Goal: Task Accomplishment & Management: Manage account settings

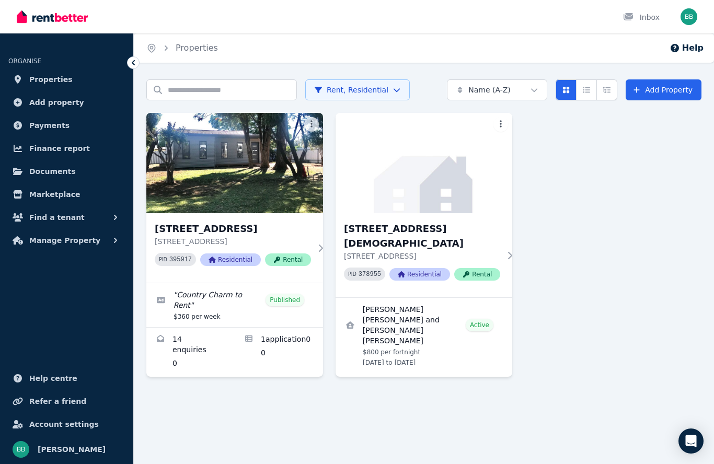
click at [290, 344] on link "Applications for 153 Ballandella St, Balranald" at bounding box center [279, 352] width 88 height 49
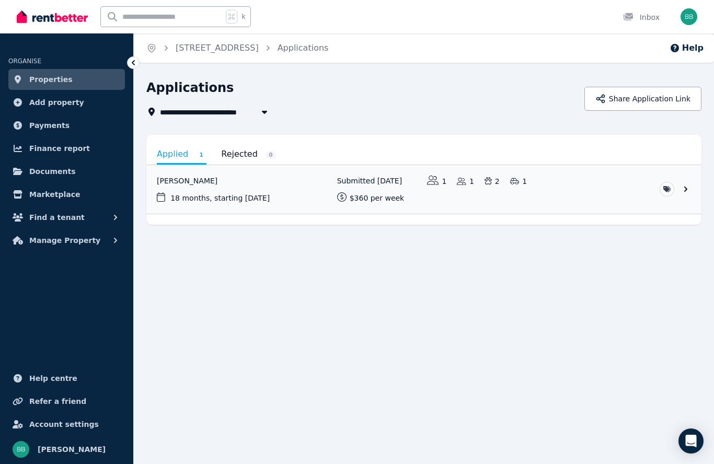
click at [684, 191] on link "View application: Chloe Squire" at bounding box center [423, 189] width 555 height 49
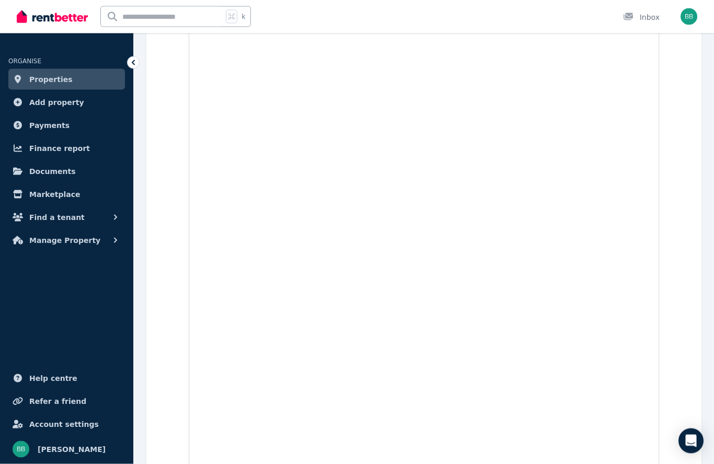
scroll to position [7256, 0]
click at [38, 176] on span "Documents" at bounding box center [52, 171] width 47 height 13
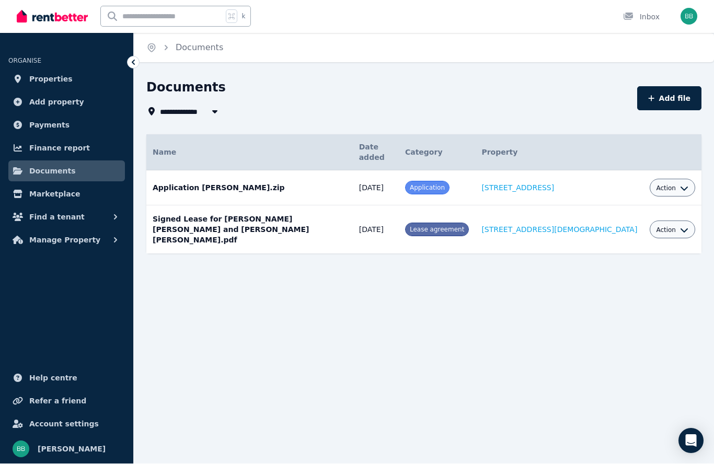
click at [59, 244] on span "Manage Property" at bounding box center [64, 240] width 71 height 13
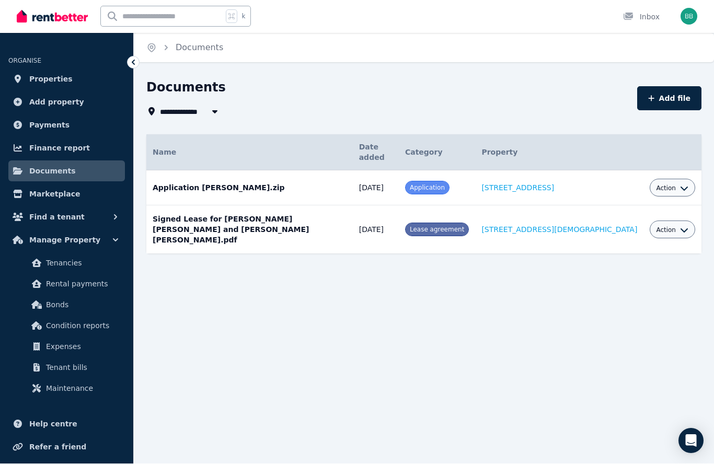
click at [49, 306] on span "Bonds" at bounding box center [81, 305] width 71 height 13
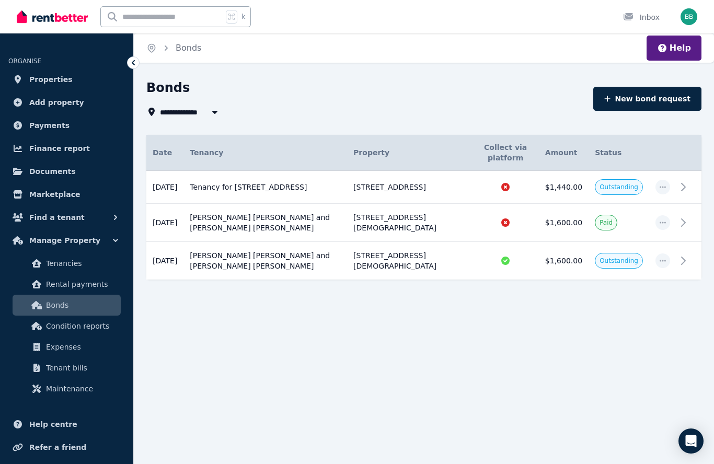
click at [680, 191] on icon at bounding box center [683, 187] width 13 height 13
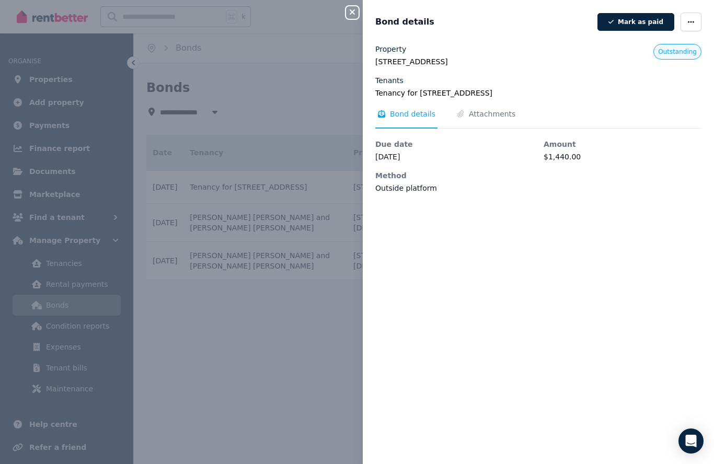
click at [561, 305] on div "Property [STREET_ADDRESS] Tenants Tenancy for [STREET_ADDRESS] Outstanding Bond…" at bounding box center [538, 248] width 351 height 408
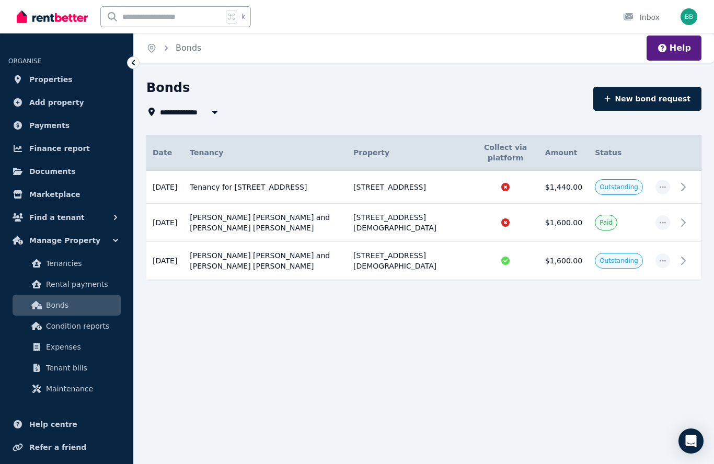
click at [55, 281] on span "Rental payments" at bounding box center [81, 284] width 71 height 13
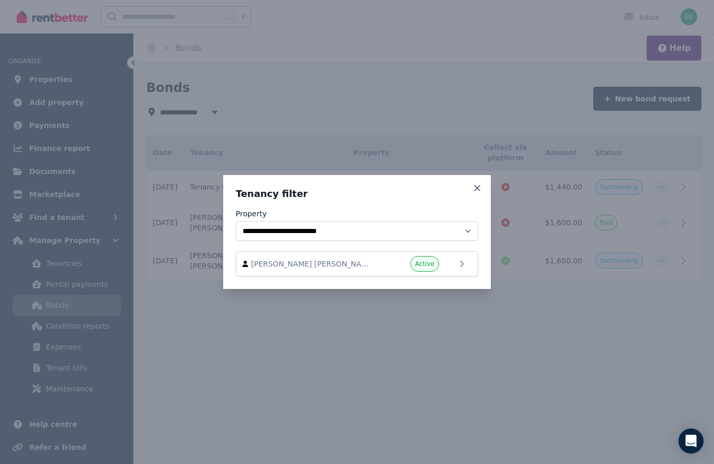
click at [481, 187] on icon at bounding box center [477, 188] width 10 height 9
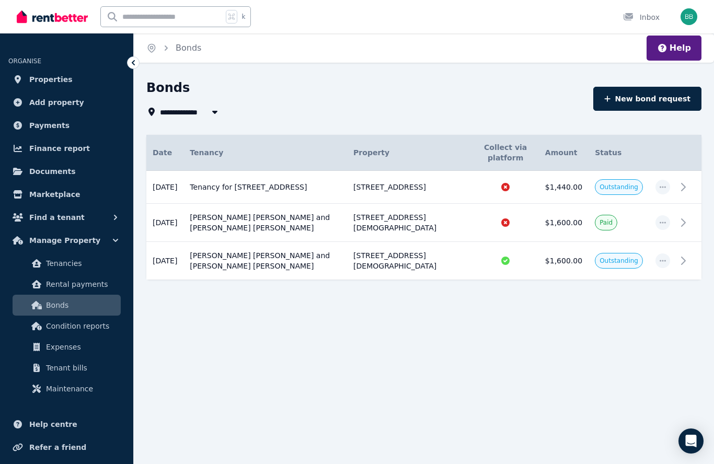
click at [304, 194] on td "Tenancy for [STREET_ADDRESS]" at bounding box center [266, 187] width 164 height 33
click at [314, 195] on td "Tenancy for [STREET_ADDRESS]" at bounding box center [266, 187] width 164 height 33
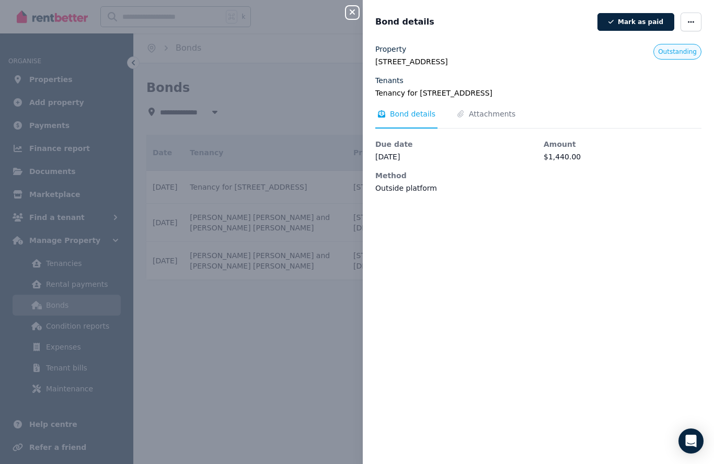
click at [417, 112] on span "Bond details" at bounding box center [412, 114] width 45 height 10
click at [404, 120] on span "Bond details" at bounding box center [406, 119] width 62 height 20
click at [387, 115] on span "Bond details" at bounding box center [406, 119] width 62 height 20
click at [485, 118] on span "Attachments" at bounding box center [492, 114] width 47 height 10
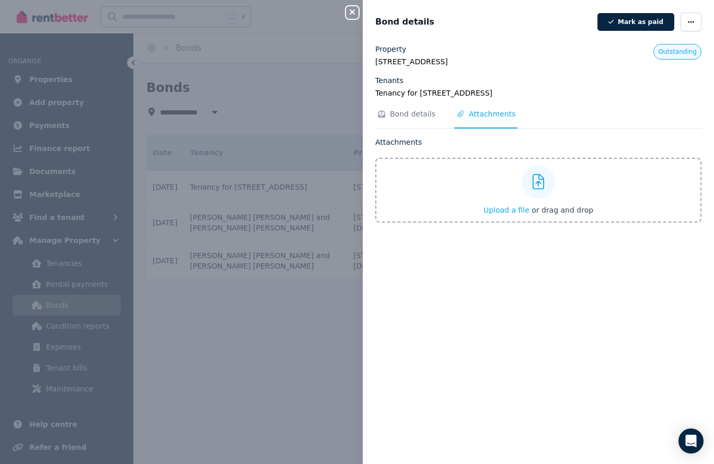
click at [699, 16] on span "button" at bounding box center [691, 22] width 21 height 19
click at [695, 24] on span "button" at bounding box center [691, 22] width 21 height 19
click at [649, 50] on span "Edit details" at bounding box center [659, 52] width 67 height 13
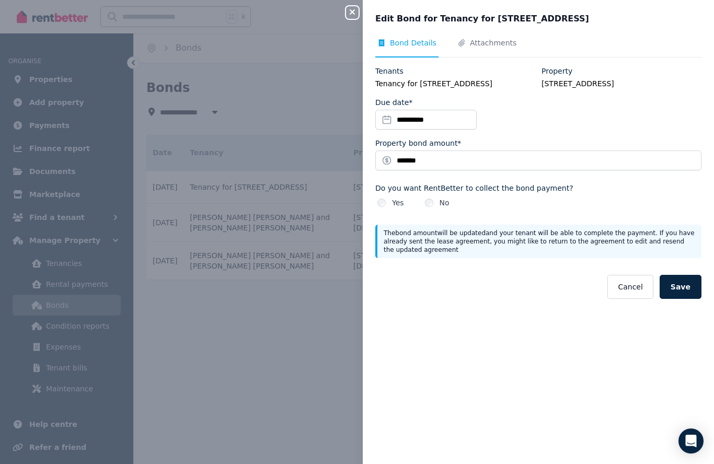
click at [574, 348] on div "**********" at bounding box center [538, 245] width 351 height 414
click at [575, 360] on div "**********" at bounding box center [538, 245] width 351 height 414
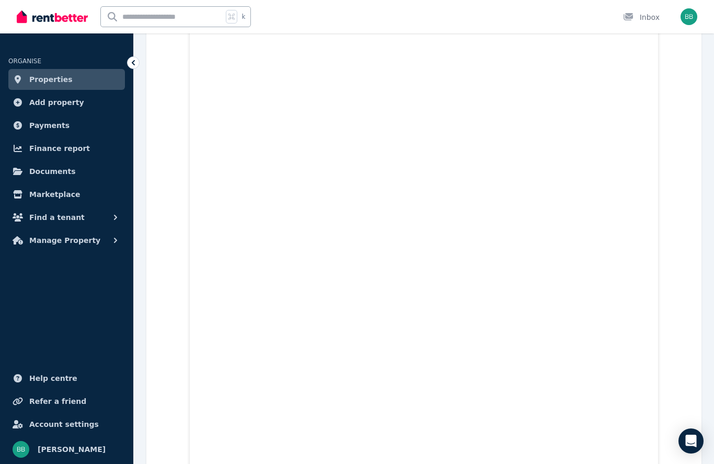
scroll to position [329, 0]
click at [57, 243] on span "Manage Property" at bounding box center [64, 240] width 71 height 13
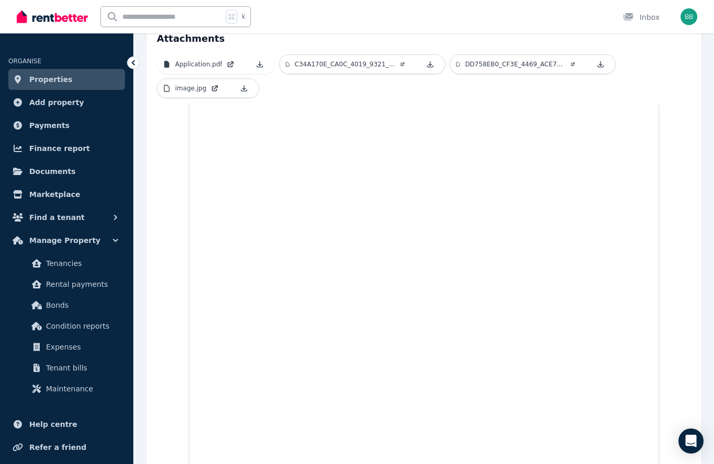
scroll to position [237, 0]
